Goal: Task Accomplishment & Management: Use online tool/utility

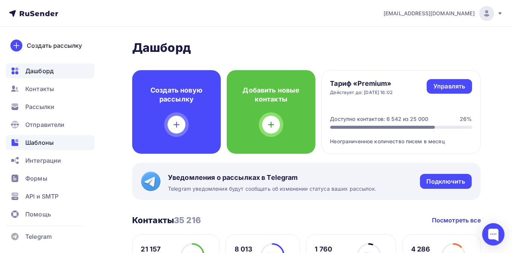
click at [34, 139] on span "Шаблоны" at bounding box center [39, 142] width 28 height 9
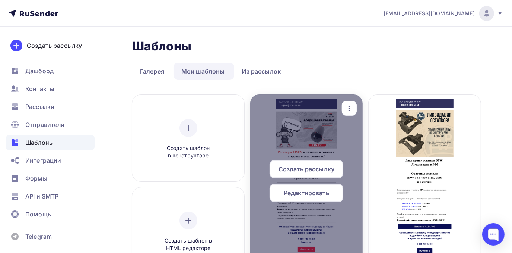
click at [346, 111] on icon "button" at bounding box center [349, 108] width 9 height 9
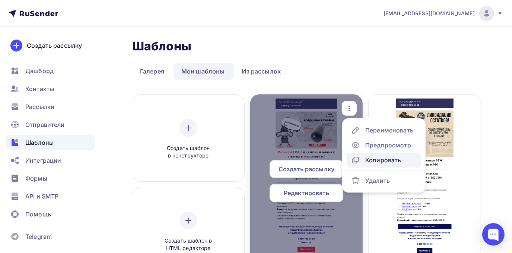
click at [361, 155] on link "Копировать" at bounding box center [384, 159] width 74 height 15
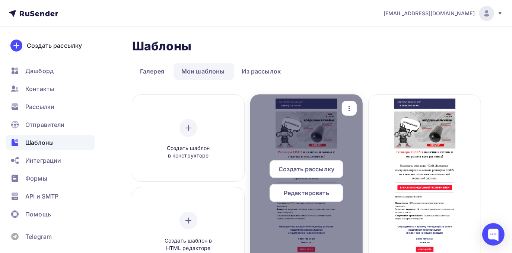
click at [319, 187] on div "Редактировать" at bounding box center [307, 193] width 74 height 18
click at [353, 108] on icon "button" at bounding box center [349, 108] width 9 height 9
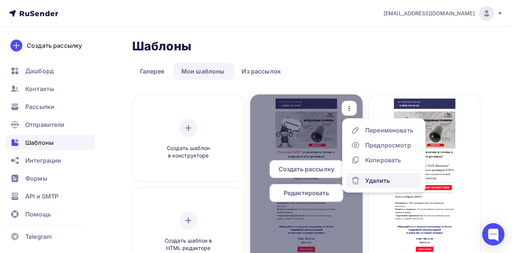
click at [365, 180] on div "Удалить" at bounding box center [377, 180] width 25 height 9
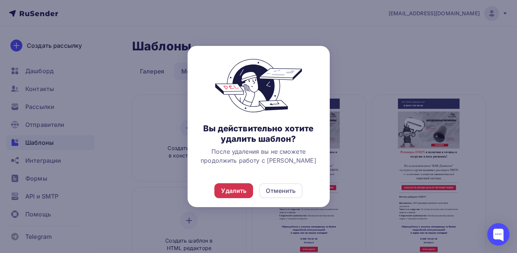
click at [235, 189] on div "Удалить" at bounding box center [233, 190] width 25 height 9
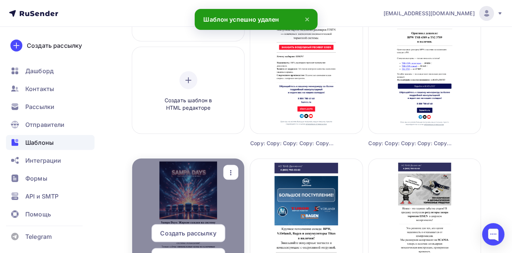
scroll to position [169, 0]
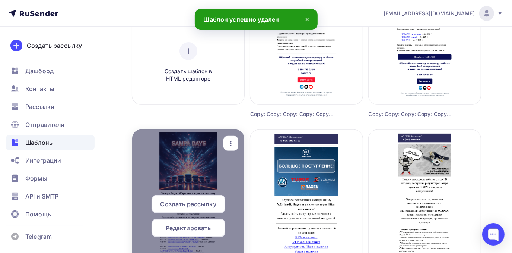
click at [234, 147] on icon "button" at bounding box center [230, 143] width 9 height 9
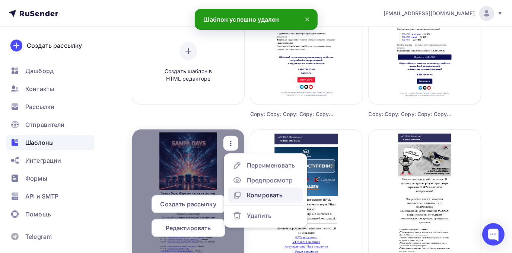
click at [253, 193] on div "Копировать" at bounding box center [265, 194] width 36 height 9
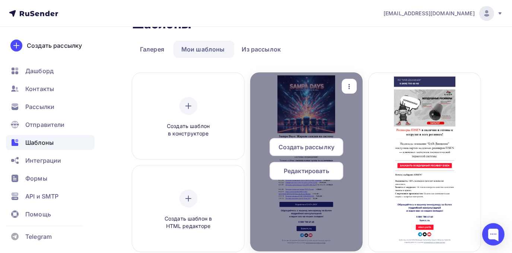
scroll to position [34, 0]
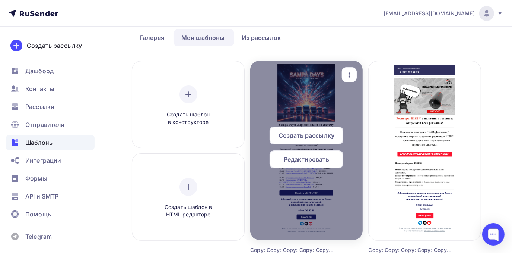
click at [326, 155] on span "Редактировать" at bounding box center [306, 159] width 45 height 9
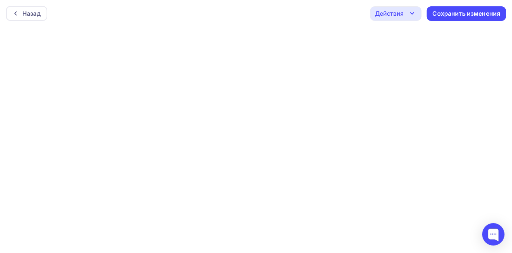
scroll to position [2, 0]
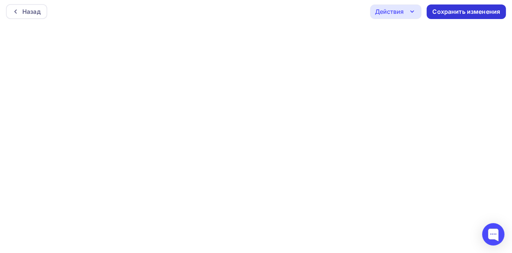
click at [430, 13] on div "Сохранить изменения" at bounding box center [466, 11] width 79 height 15
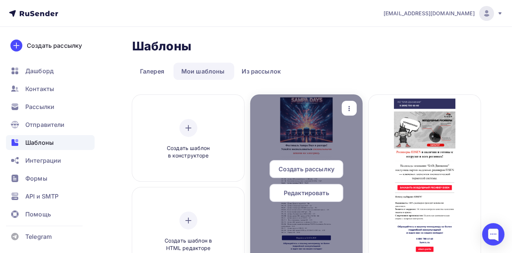
click at [296, 191] on span "Редактировать" at bounding box center [306, 192] width 45 height 9
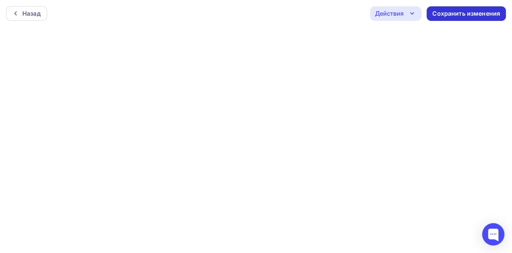
click at [462, 7] on div "Сохранить изменения" at bounding box center [466, 13] width 79 height 15
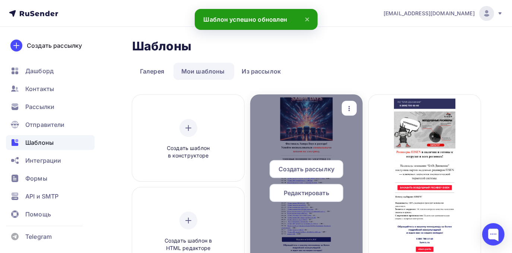
click at [293, 197] on div "Редактировать" at bounding box center [307, 193] width 74 height 18
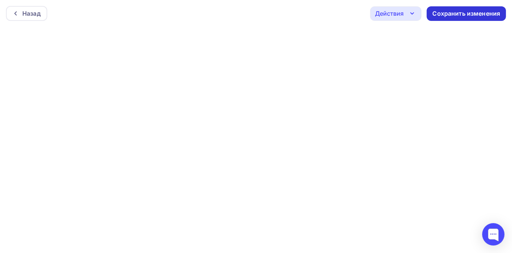
click at [447, 13] on div "Сохранить изменения" at bounding box center [467, 13] width 68 height 9
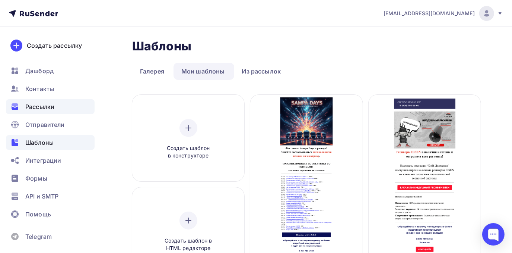
click at [54, 105] on span "Рассылки" at bounding box center [39, 106] width 29 height 9
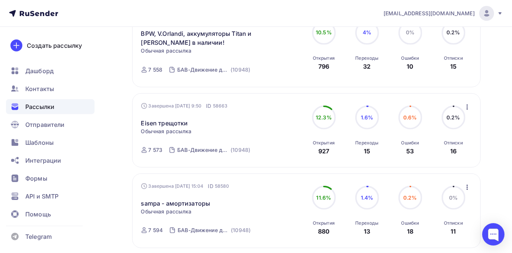
scroll to position [359, 0]
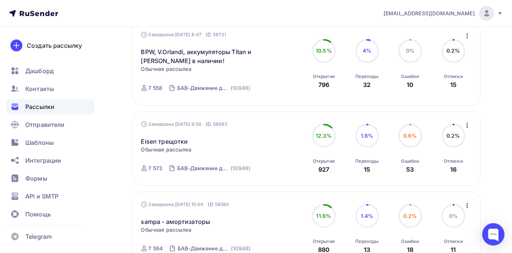
click at [468, 205] on icon "button" at bounding box center [467, 205] width 1 height 5
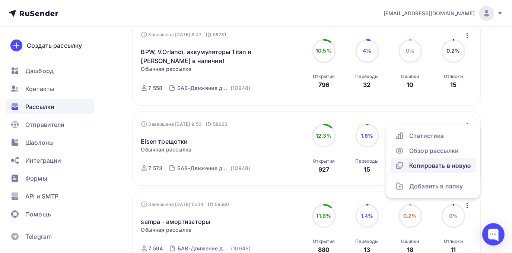
click at [464, 168] on div "Копировать в новую" at bounding box center [433, 165] width 76 height 9
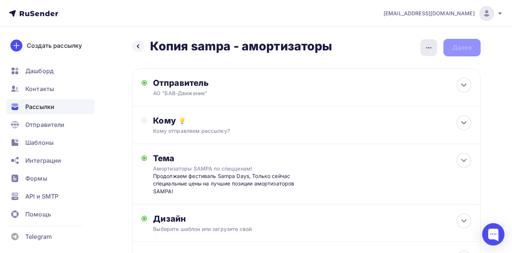
click at [428, 42] on div "button" at bounding box center [428, 47] width 17 height 17
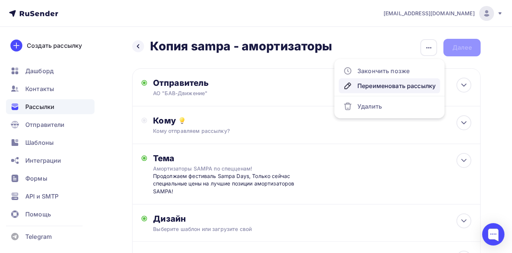
click at [410, 78] on link "Переименовать рассылку" at bounding box center [389, 85] width 101 height 15
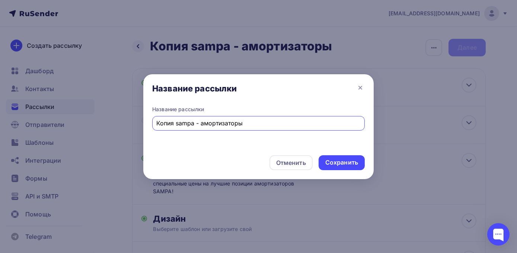
click at [177, 122] on input "Копия sampa - амортизаторы" at bounding box center [259, 122] width 204 height 9
click at [224, 127] on input "sampa - амортизаторы" at bounding box center [259, 122] width 204 height 9
type input "sampa - электрика"
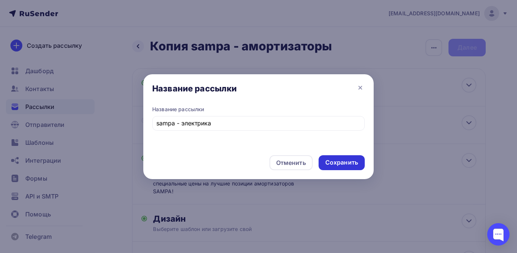
click at [339, 162] on div "Сохранить" at bounding box center [341, 162] width 33 height 9
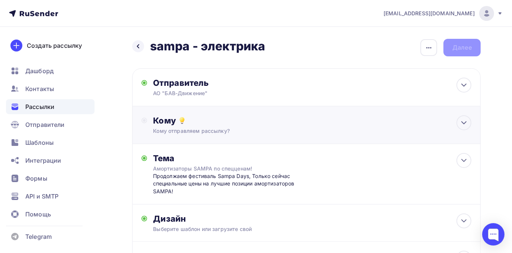
click at [215, 120] on div "Кому" at bounding box center [312, 120] width 318 height 10
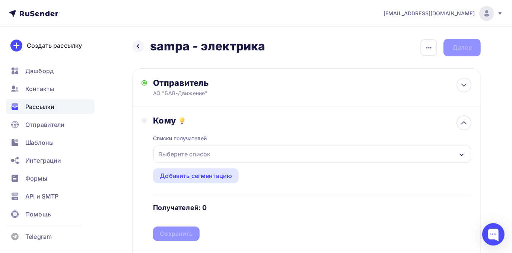
click at [191, 149] on div "Выберите список" at bounding box center [184, 153] width 58 height 13
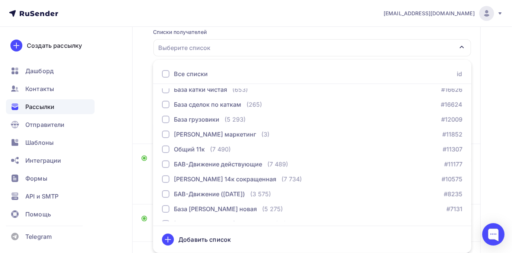
scroll to position [83, 0]
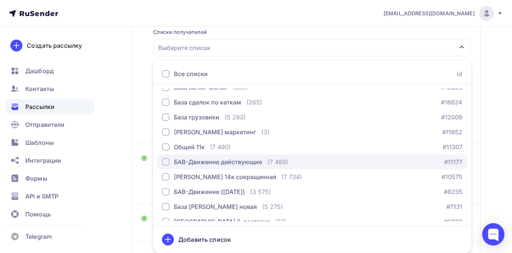
click at [168, 161] on div "button" at bounding box center [165, 161] width 7 height 7
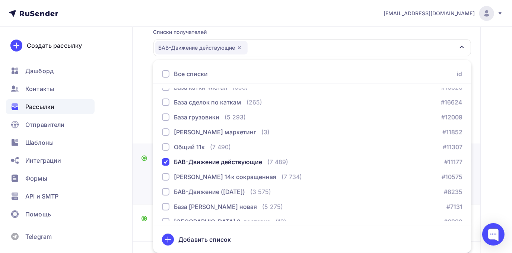
click at [142, 178] on div "Тема Амортизаторы SAMPA по спецценам! Продолжаем фестиваль Sampa Days, Только с…" at bounding box center [221, 174] width 159 height 42
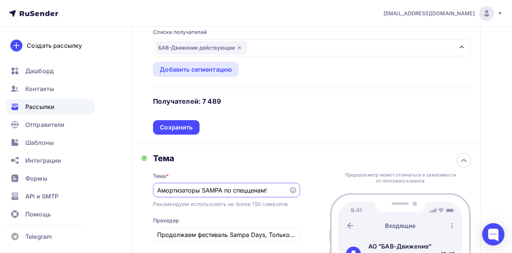
scroll to position [0, 0]
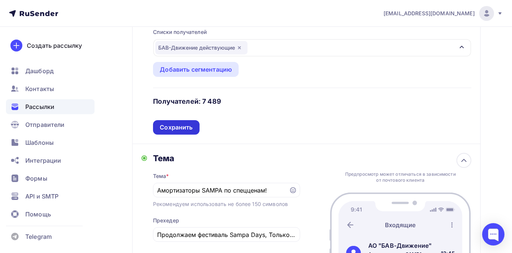
click at [193, 124] on div "Сохранить" at bounding box center [176, 127] width 46 height 15
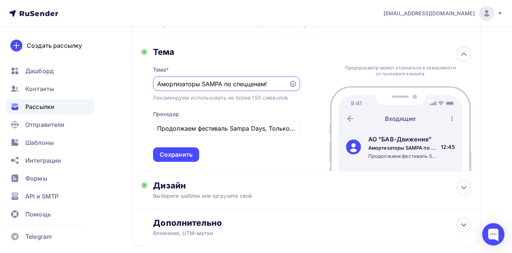
click at [274, 81] on input "Амортизаторы SAMPA по спецценам!" at bounding box center [220, 83] width 127 height 9
click at [279, 81] on input "Амортизаторы SAMPA по спецценам!" at bounding box center [220, 83] width 127 height 9
type input "[PERSON_NAME]"
paste input "ТОПОВЫЕ ПОЗИЦИИ ПО ЭЛЕКТРИКЕ СО СКИДКОЙ"
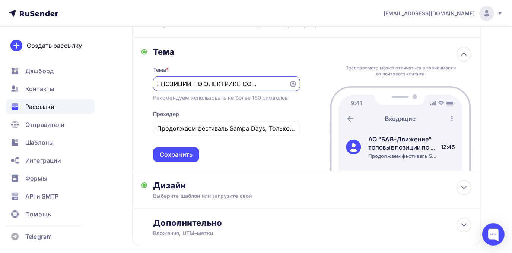
type input "ТОПОВЫЕ ПОЗИЦИИ ПО ЭЛЕКТРИКЕ СО СКИДКОЙ!"
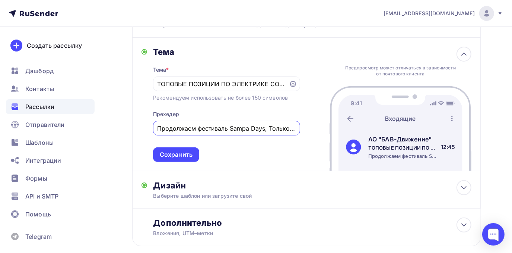
click at [259, 132] on input "Продолжаем фестиваль Sampa Days, Только сейчас специальные цены на лучшие позиц…" at bounding box center [226, 128] width 139 height 9
click at [271, 130] on input "Продолжаем фестиваль Sampa Days, Только сейчас специальные цены на лучшие позиц…" at bounding box center [226, 128] width 139 height 9
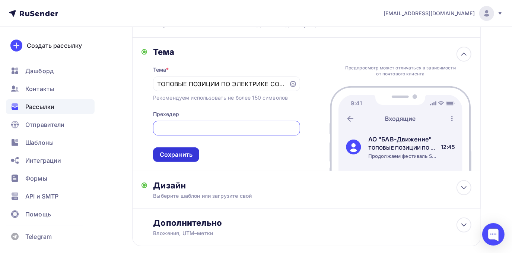
type input "Продолжаем фестиваль Sampa Days, только сейчас специальные цены на лучшие позиц…"
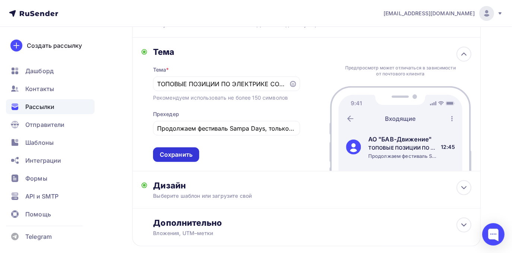
click at [188, 154] on div "Сохранить" at bounding box center [176, 154] width 33 height 9
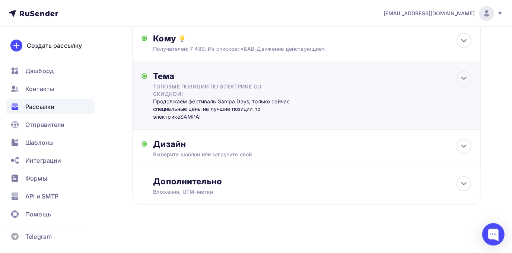
scroll to position [82, 0]
click at [215, 150] on div "Выберите шаблон или загрузите свой" at bounding box center [296, 153] width 286 height 7
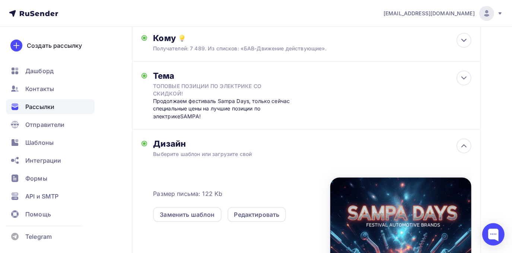
scroll to position [106, 0]
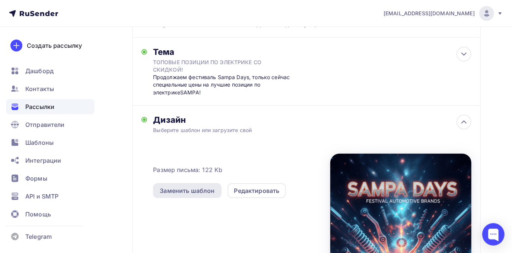
click at [203, 186] on div "Заменить шаблон" at bounding box center [187, 190] width 55 height 9
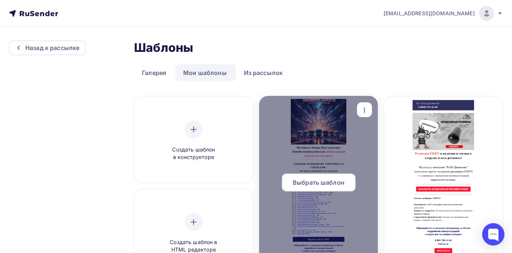
click at [337, 184] on span "Выбрать шаблон" at bounding box center [319, 182] width 52 height 9
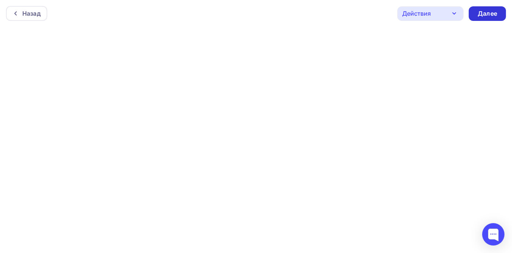
click at [492, 16] on div "Далее" at bounding box center [487, 13] width 19 height 9
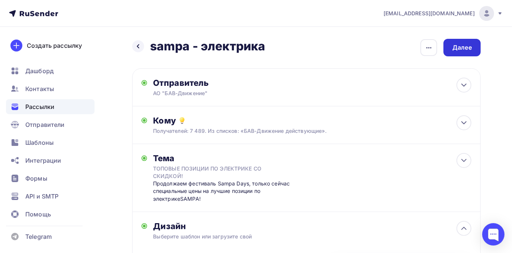
click at [474, 46] on div "Далее" at bounding box center [462, 48] width 37 height 18
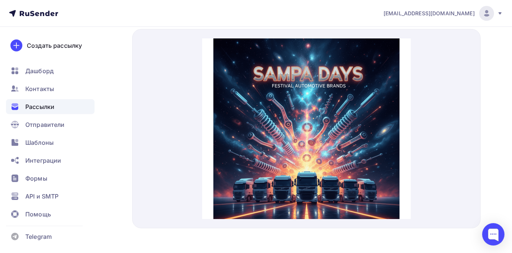
scroll to position [342, 0]
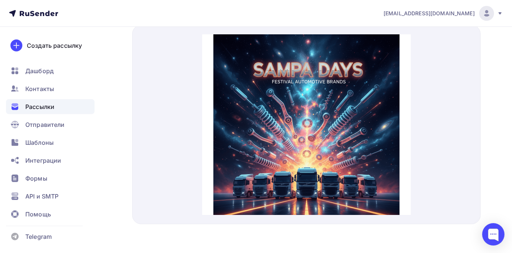
click at [362, 96] on img at bounding box center [306, 118] width 186 height 186
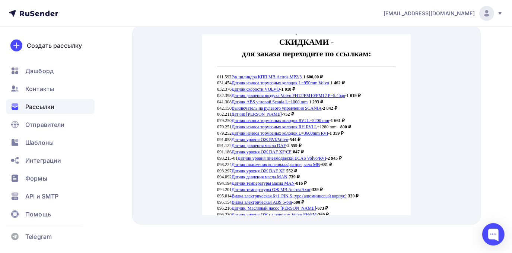
scroll to position [282, 0]
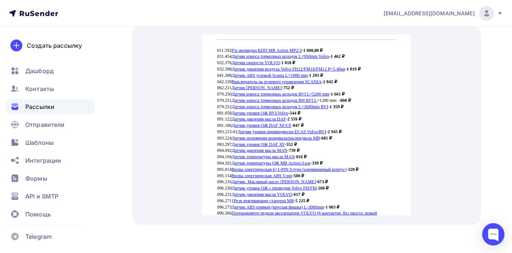
click at [254, 142] on link "Датчик давления масла MAN" at bounding box center [259, 141] width 56 height 5
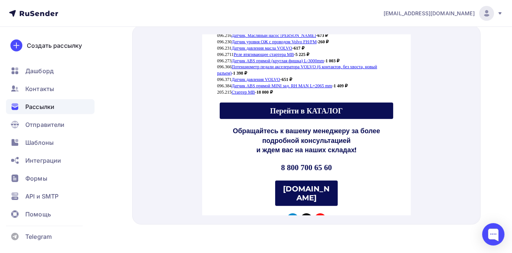
scroll to position [430, 0]
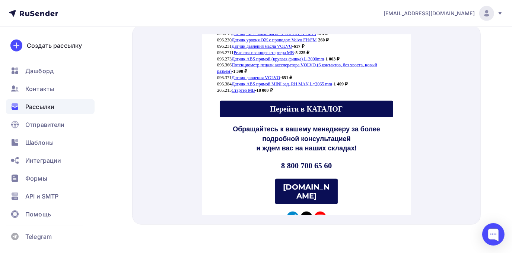
click at [345, 100] on span "Перейти в КАТАЛОГ" at bounding box center [306, 100] width 174 height 16
drag, startPoint x: 613, startPoint y: 191, endPoint x: 406, endPoint y: 134, distance: 215.0
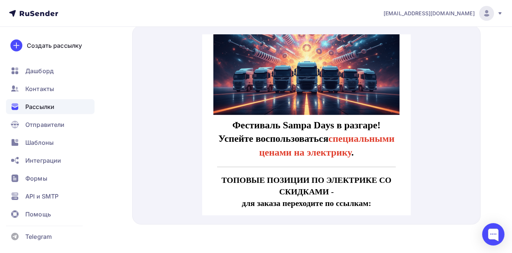
scroll to position [84, 0]
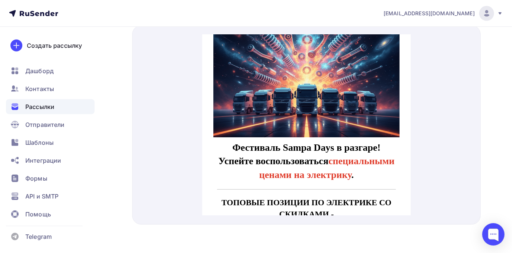
click at [323, 83] on img at bounding box center [306, 35] width 186 height 186
click at [329, 45] on img at bounding box center [306, 35] width 186 height 186
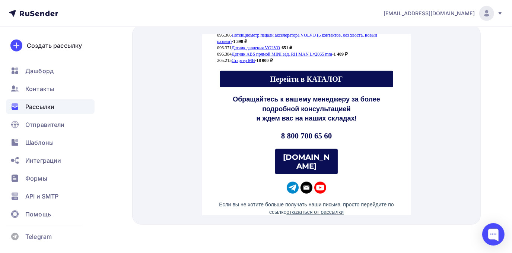
scroll to position [466, 0]
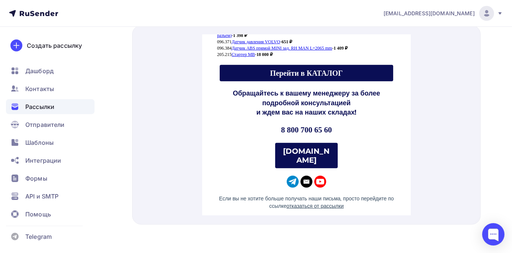
click at [329, 57] on span "Перейти в КАТАЛОГ" at bounding box center [306, 64] width 174 height 16
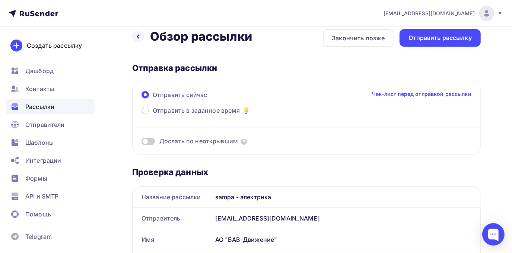
scroll to position [0, 0]
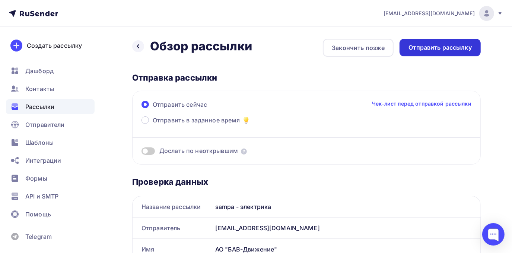
click at [456, 44] on div "Отправить рассылку" at bounding box center [440, 47] width 63 height 9
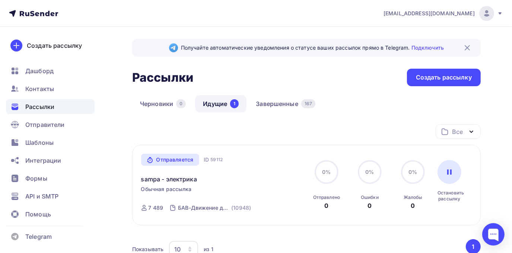
click at [465, 49] on img at bounding box center [467, 47] width 9 height 9
